Goal: Find contact information: Find contact information

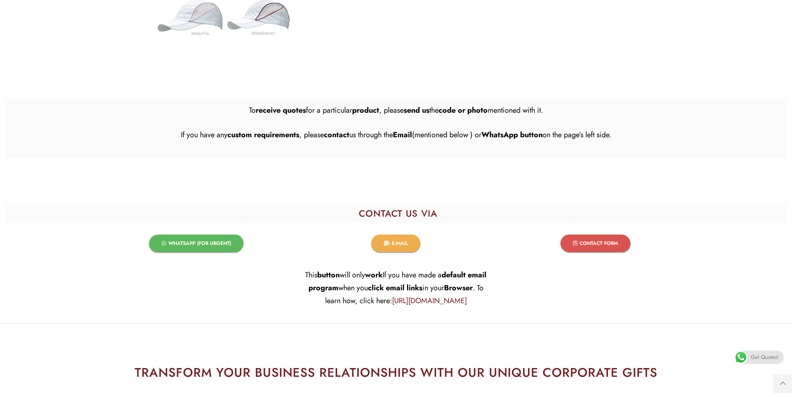
scroll to position [1830, 0]
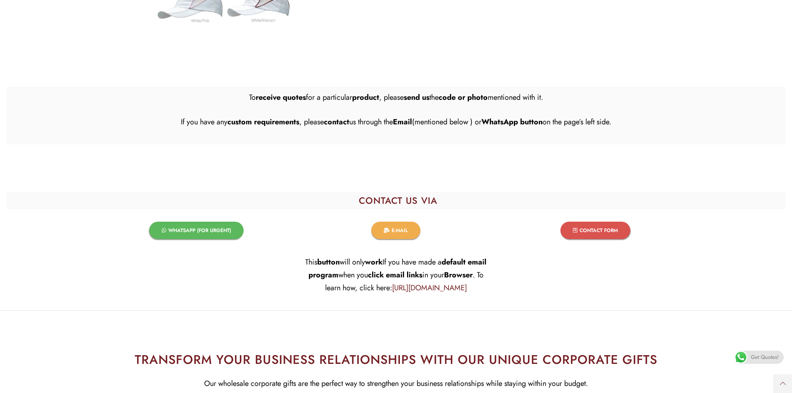
click at [403, 228] on span "E-MAIL​" at bounding box center [400, 230] width 16 height 5
click at [501, 196] on h2 "CONTACT US VIA​​" at bounding box center [398, 200] width 776 height 9
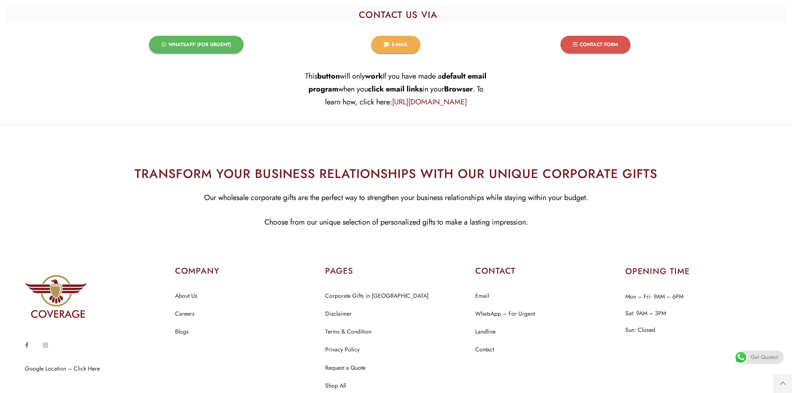
scroll to position [1997, 0]
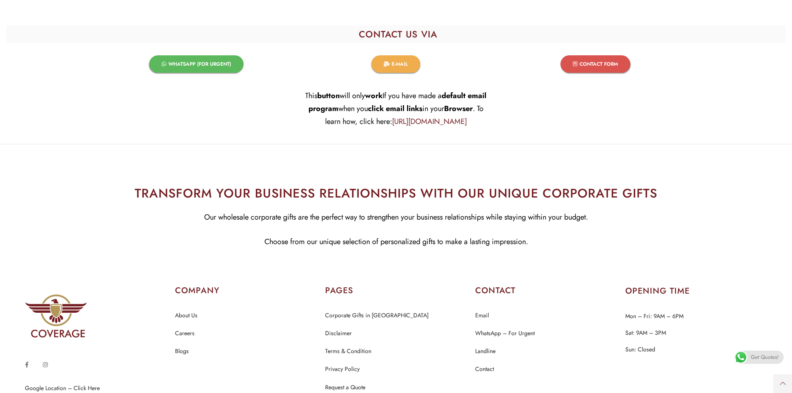
click at [216, 62] on span "WHATSAPP (FOR URGENT)​" at bounding box center [199, 64] width 63 height 5
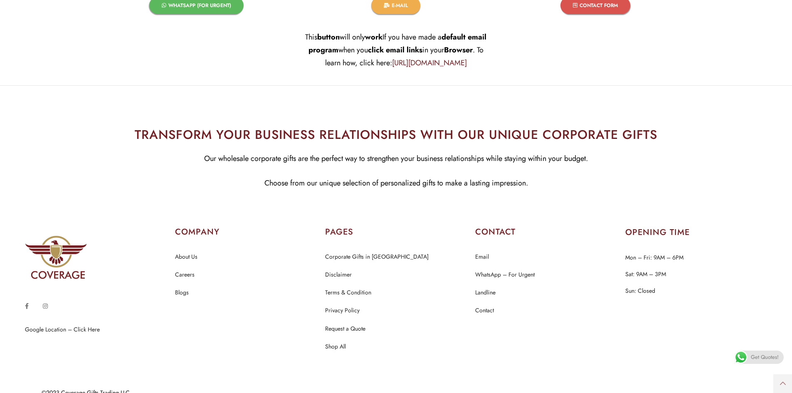
scroll to position [2057, 0]
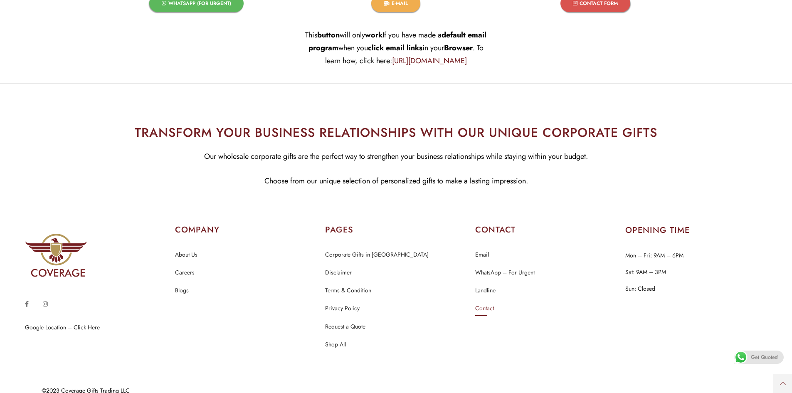
click at [490, 303] on link "Contact" at bounding box center [484, 308] width 19 height 11
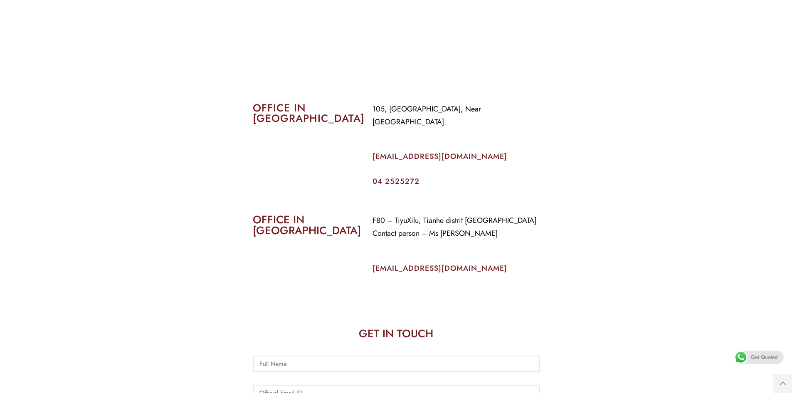
scroll to position [333, 0]
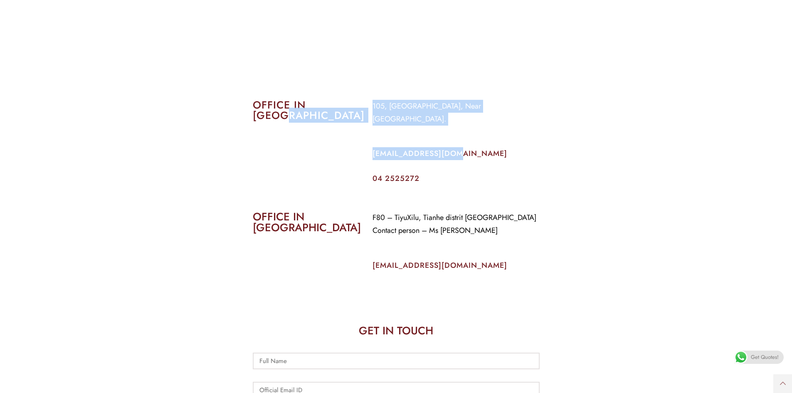
drag, startPoint x: 362, startPoint y: 136, endPoint x: 449, endPoint y: 138, distance: 87.0
click at [449, 138] on div "OFFICE IN [GEOGRAPHIC_DATA] 105, [GEOGRAPHIC_DATA], Near [GEOGRAPHIC_DATA]. [EM…" at bounding box center [396, 141] width 299 height 95
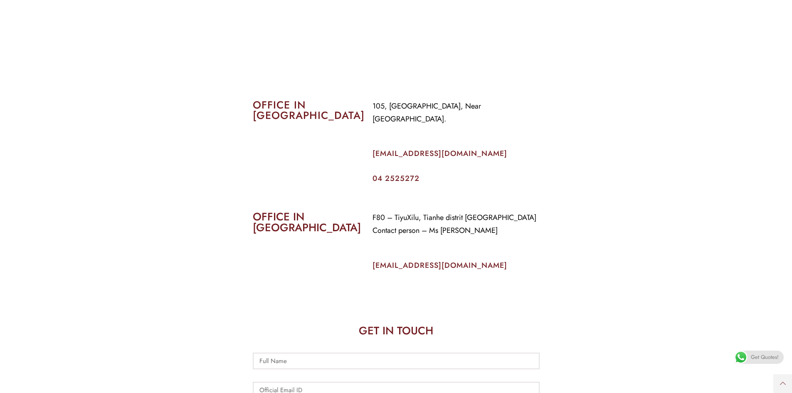
click at [494, 147] on p "[EMAIL_ADDRESS][DOMAIN_NAME]" at bounding box center [456, 153] width 167 height 13
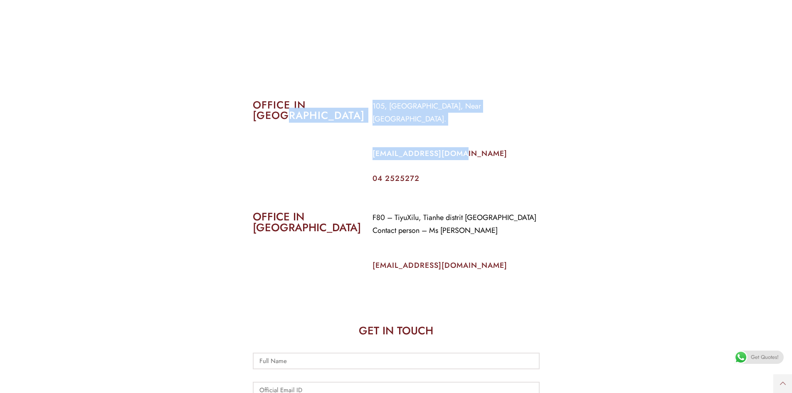
drag, startPoint x: 475, startPoint y: 138, endPoint x: 365, endPoint y: 143, distance: 110.3
click at [365, 143] on div "OFFICE IN [GEOGRAPHIC_DATA] 105, [GEOGRAPHIC_DATA], Near [GEOGRAPHIC_DATA]. [EM…" at bounding box center [396, 141] width 299 height 95
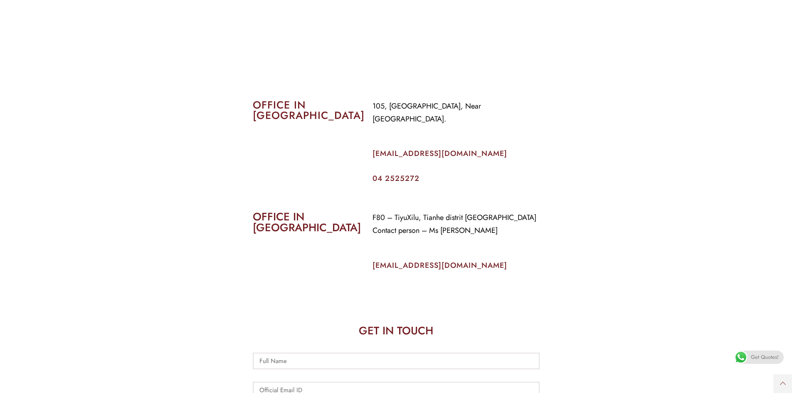
drag, startPoint x: 392, startPoint y: 141, endPoint x: 324, endPoint y: 146, distance: 68.4
click at [324, 146] on div "OFFICE IN [GEOGRAPHIC_DATA]" at bounding box center [307, 141] width 120 height 95
click at [326, 146] on div "OFFICE IN [GEOGRAPHIC_DATA]" at bounding box center [307, 141] width 120 height 95
click at [327, 146] on div "OFFICE IN [GEOGRAPHIC_DATA]" at bounding box center [307, 141] width 120 height 95
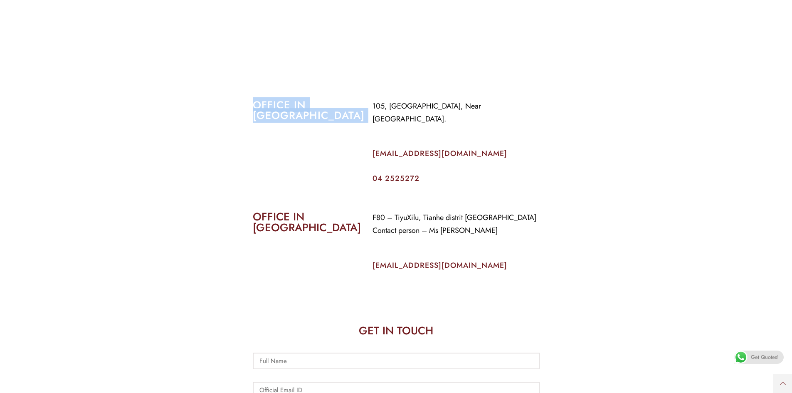
click at [352, 151] on div "OFFICE IN [GEOGRAPHIC_DATA]" at bounding box center [307, 141] width 120 height 95
click at [364, 148] on div "OFFICE IN [GEOGRAPHIC_DATA]" at bounding box center [307, 141] width 120 height 95
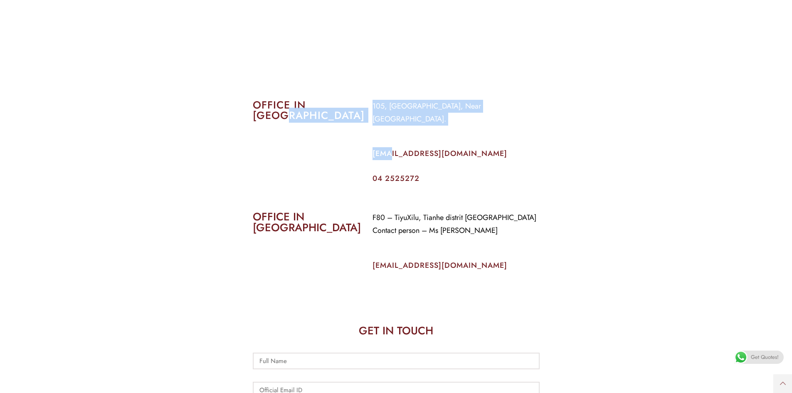
drag, startPoint x: 351, startPoint y: 144, endPoint x: 388, endPoint y: 146, distance: 36.6
click at [388, 146] on div "OFFICE IN [GEOGRAPHIC_DATA] 105, [GEOGRAPHIC_DATA], Near [GEOGRAPHIC_DATA]. [EM…" at bounding box center [396, 141] width 299 height 95
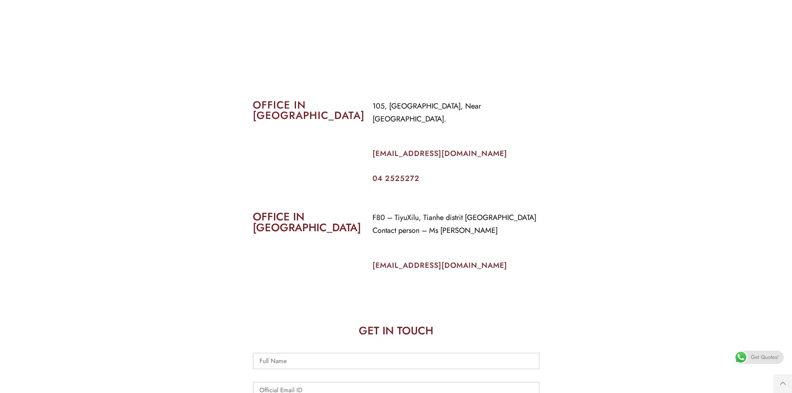
click at [472, 148] on div "[EMAIL_ADDRESS][DOMAIN_NAME]" at bounding box center [456, 156] width 167 height 32
drag, startPoint x: 460, startPoint y: 143, endPoint x: 372, endPoint y: 141, distance: 88.2
click at [373, 147] on p "[EMAIL_ADDRESS][DOMAIN_NAME]" at bounding box center [456, 153] width 167 height 13
copy link "[EMAIL_ADDRESS][DOMAIN_NAME]"
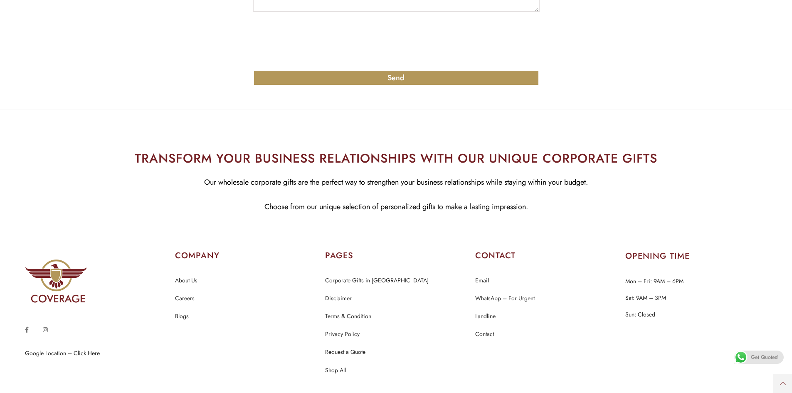
scroll to position [856, 0]
